Goal: Complete application form: Complete application form

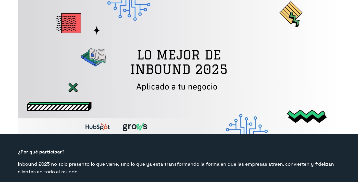
select select "PE"
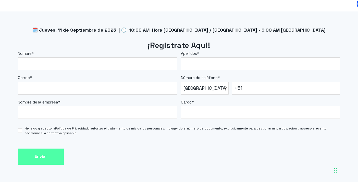
scroll to position [424, 0]
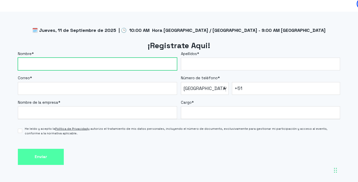
click at [93, 64] on input "Nombre *" at bounding box center [97, 64] width 159 height 13
click at [65, 61] on input "Nombre *" at bounding box center [97, 64] width 159 height 13
type input "[PERSON_NAME]"
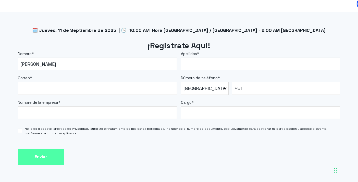
click at [187, 56] on span "Apellidos" at bounding box center [189, 53] width 16 height 5
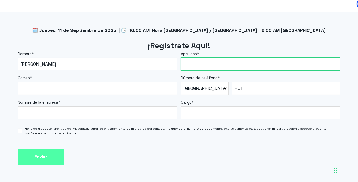
click at [187, 58] on input "Apellidos *" at bounding box center [260, 64] width 159 height 13
click at [188, 62] on input "Apellidos *" at bounding box center [260, 64] width 159 height 13
type input "[PERSON_NAME]"
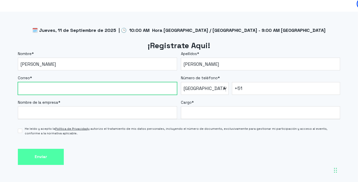
click at [87, 90] on input "Correo *" at bounding box center [97, 88] width 159 height 13
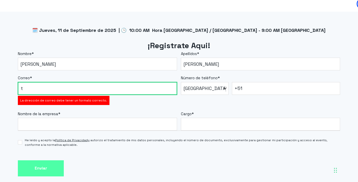
type input "[EMAIL_ADDRESS][DOMAIN_NAME]"
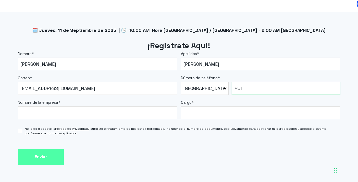
click at [260, 91] on input "+51" at bounding box center [286, 88] width 108 height 13
type input "[PHONE_NUMBER]"
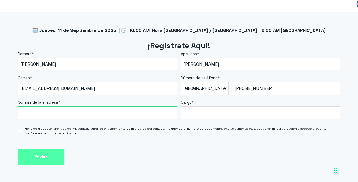
click at [67, 108] on input "Nombre de la empresa *" at bounding box center [97, 112] width 159 height 13
type input "Colectivo23"
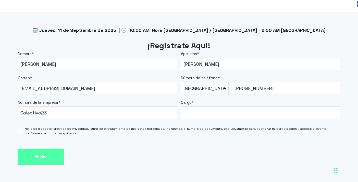
click at [204, 105] on label "Cargo *" at bounding box center [260, 103] width 159 height 6
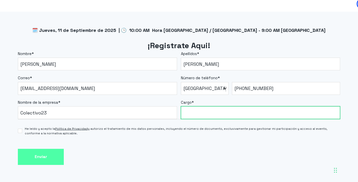
click at [204, 106] on input "Cargo *" at bounding box center [260, 112] width 159 height 13
click at [201, 111] on input "Cargo *" at bounding box center [260, 112] width 159 height 13
type input "Project"
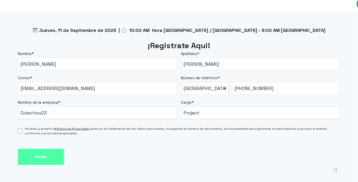
click at [21, 129] on input "He leído y acepto la Política de Privacidad y autorizo el tratamiento de mis da…" at bounding box center [20, 131] width 4 height 4
checkbox input "true"
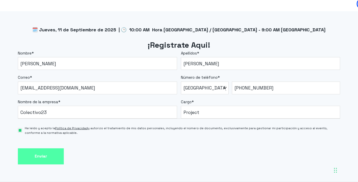
scroll to position [425, 0]
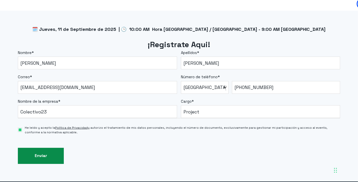
click at [56, 155] on input "Enviar" at bounding box center [41, 156] width 46 height 16
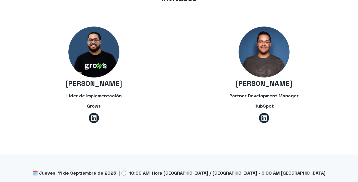
select select "PE"
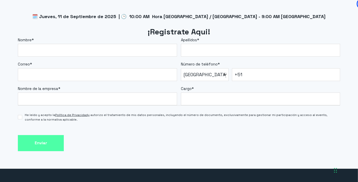
scroll to position [437, 0]
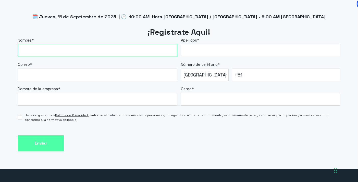
click at [105, 49] on input "Nombre *" at bounding box center [97, 50] width 159 height 13
type input "[PERSON_NAME]"
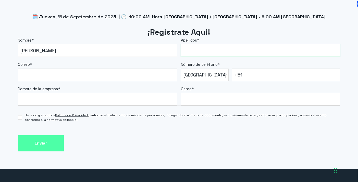
click at [221, 53] on input "Apellidos *" at bounding box center [260, 50] width 159 height 13
type input "[PERSON_NAME]"
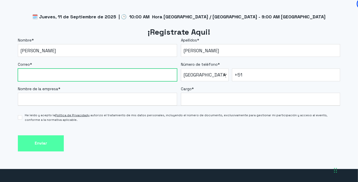
click at [98, 79] on input "Correo *" at bounding box center [97, 75] width 159 height 13
type input "[EMAIL_ADDRESS][DOMAIN_NAME]"
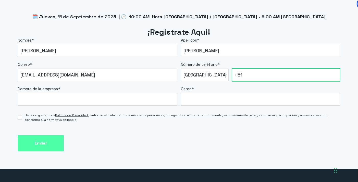
click at [260, 76] on input "+51" at bounding box center [286, 75] width 108 height 13
type input "[PHONE_NUMBER]"
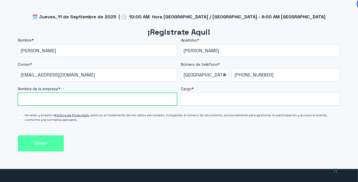
click at [90, 102] on input "Nombre de la empresa *" at bounding box center [97, 99] width 159 height 13
type input "Colectivo23"
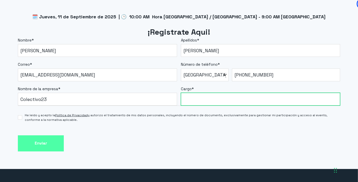
click at [227, 97] on input "Cargo *" at bounding box center [260, 99] width 159 height 13
type input "Project"
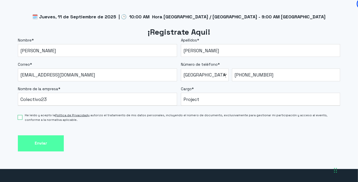
click at [19, 118] on input "He leído y acepto la Política de Privacidad y autorizo el tratamiento de mis da…" at bounding box center [20, 117] width 4 height 4
checkbox input "true"
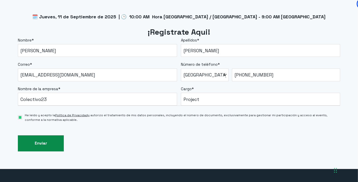
click at [42, 140] on input "Enviar" at bounding box center [41, 143] width 46 height 16
